Goal: Browse casually

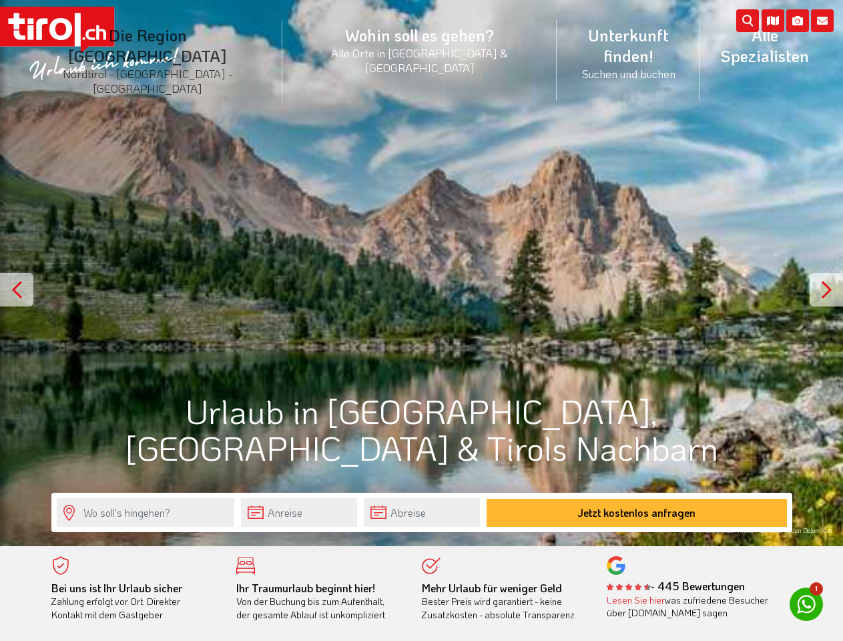
click at [178, 42] on li "Die Region [GEOGRAPHIC_DATA] [GEOGRAPHIC_DATA] - [GEOGRAPHIC_DATA] - [GEOGRAPHI…" at bounding box center [147, 60] width 269 height 101
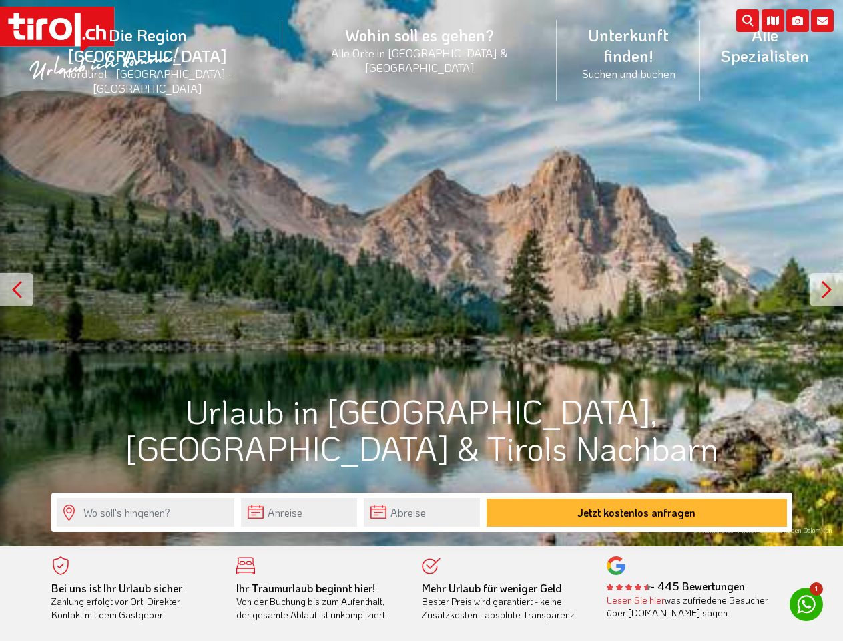
click at [822, 21] on icon at bounding box center [822, 20] width 23 height 23
click at [797, 21] on icon at bounding box center [797, 20] width 23 height 23
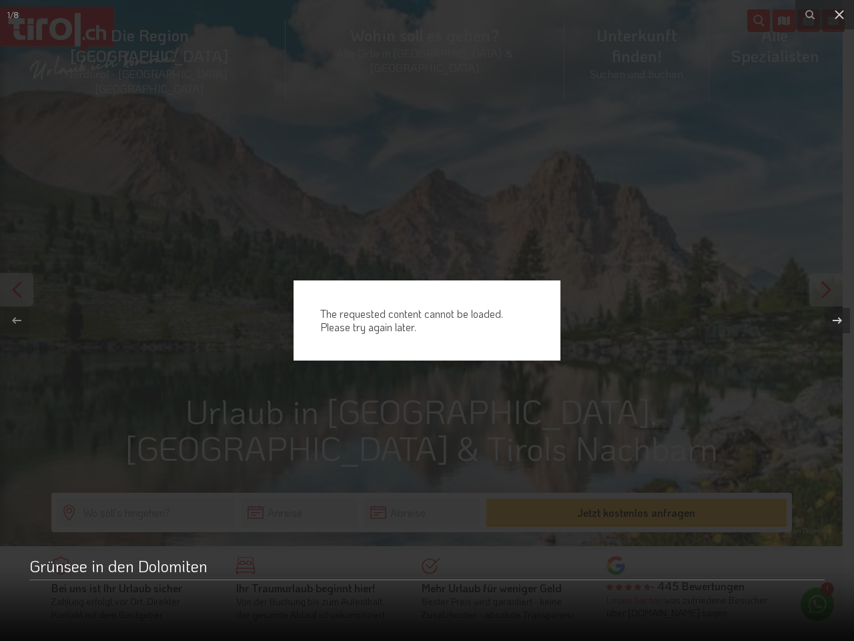
click at [773, 21] on div "The requested content cannot be loaded. Please try again later." at bounding box center [427, 320] width 854 height 641
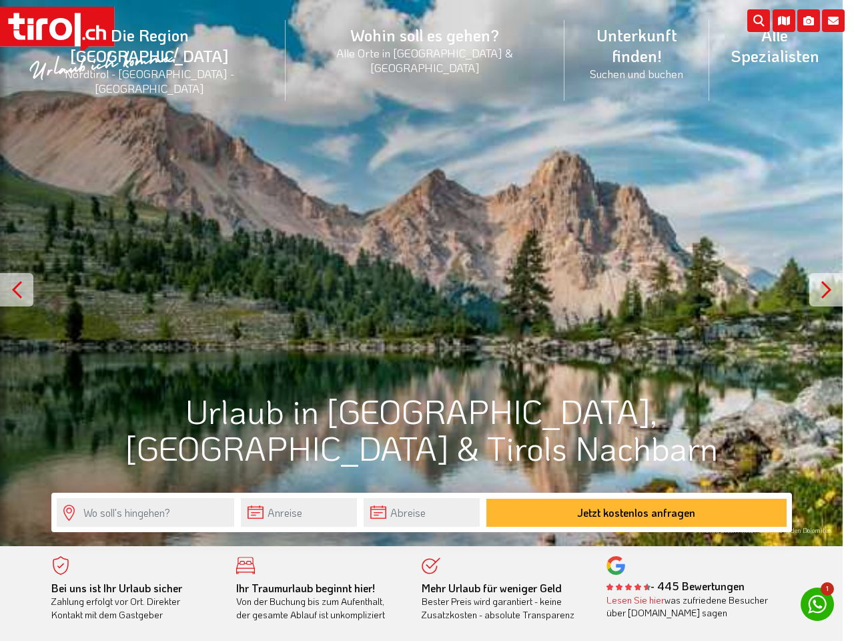
click at [421, 273] on div at bounding box center [421, 273] width 843 height 546
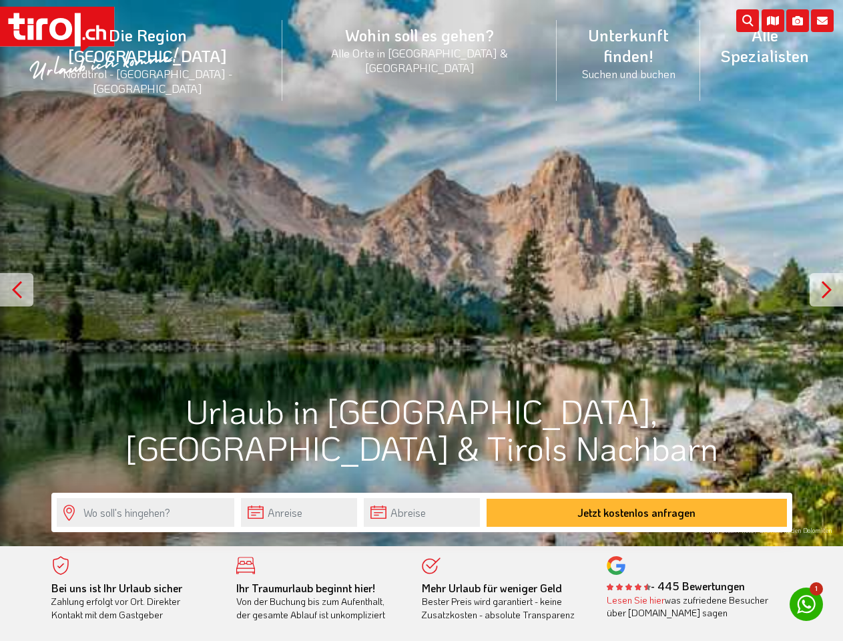
click at [17, 290] on div at bounding box center [16, 289] width 33 height 33
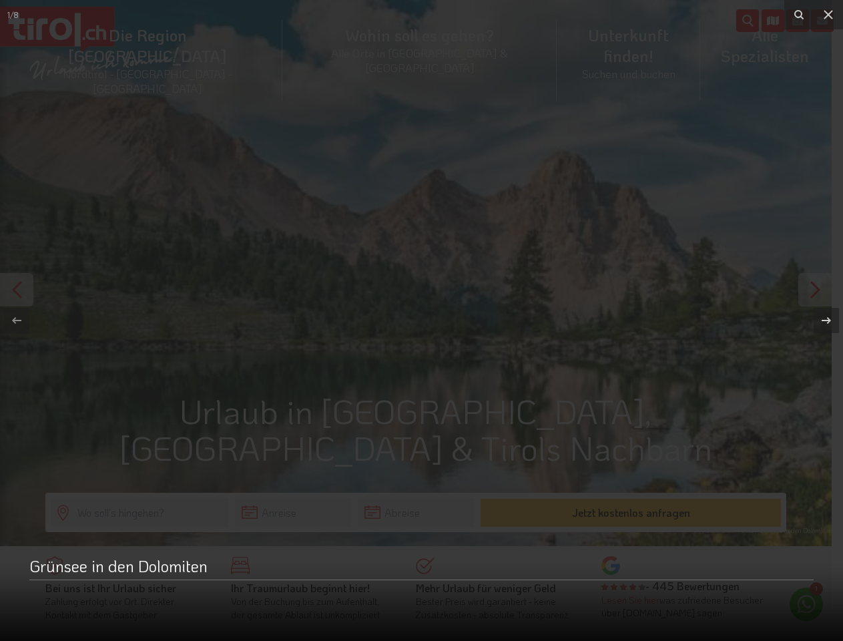
click at [826, 290] on button at bounding box center [819, 320] width 47 height 67
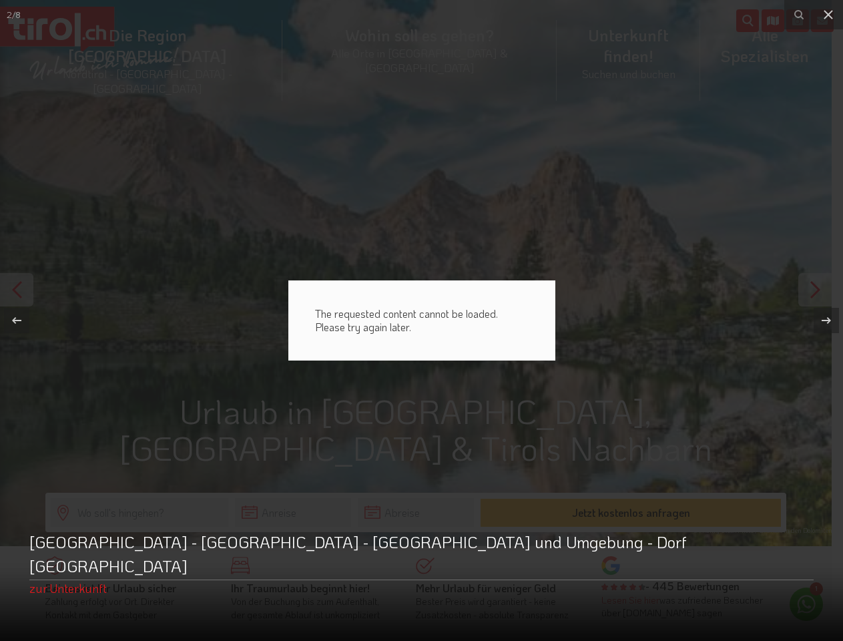
click at [299, 512] on div "The requested content cannot be loaded. Please try again later." at bounding box center [421, 320] width 843 height 641
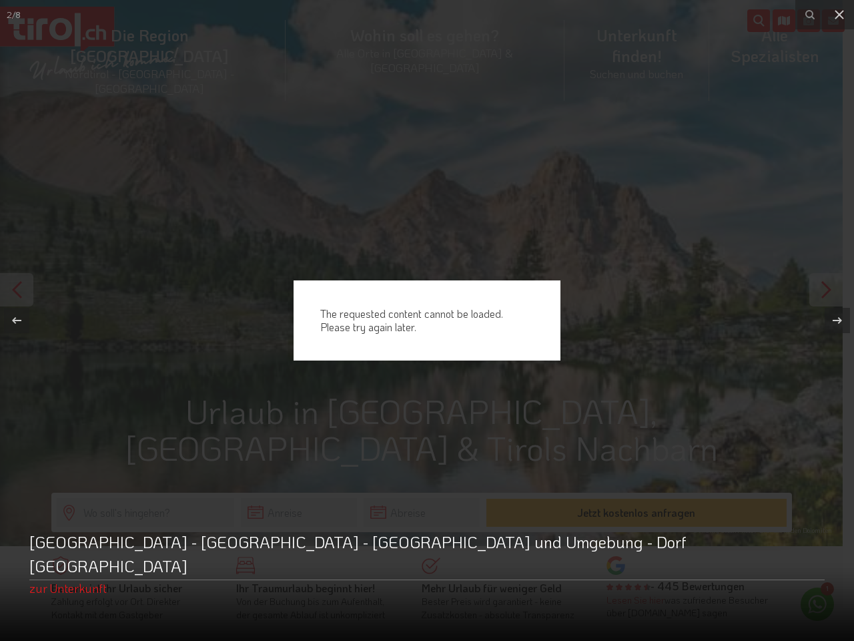
click at [299, 512] on div "The requested content cannot be loaded. Please try again later." at bounding box center [427, 320] width 854 height 641
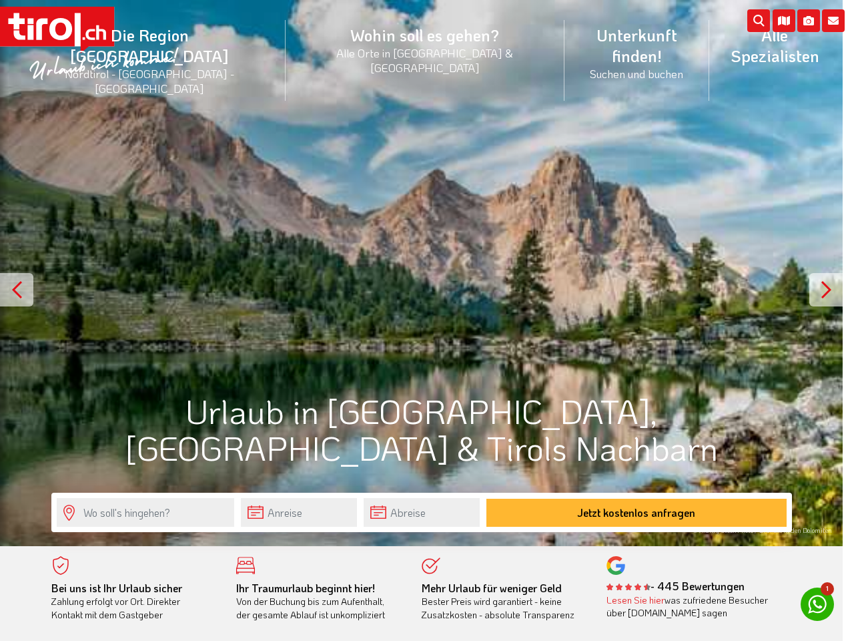
click at [422, 512] on div "The requested content cannot be loaded. Please try again later." at bounding box center [427, 320] width 854 height 641
